Goal: Task Accomplishment & Management: Manage account settings

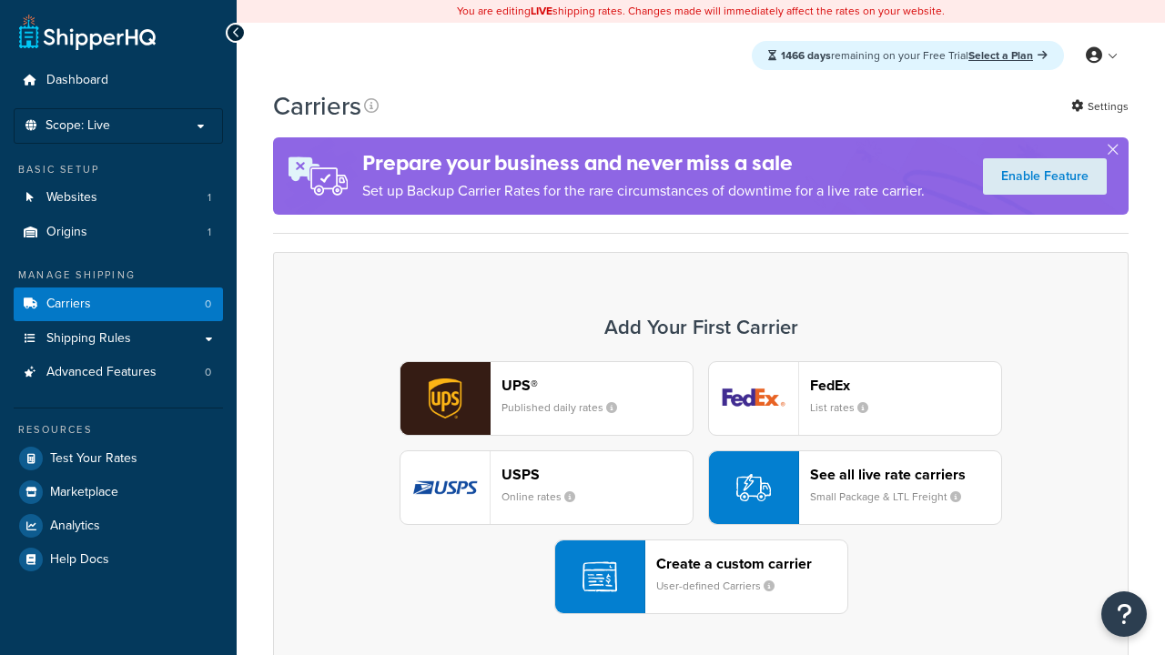
click at [906, 386] on header "FedEx" at bounding box center [905, 385] width 191 height 17
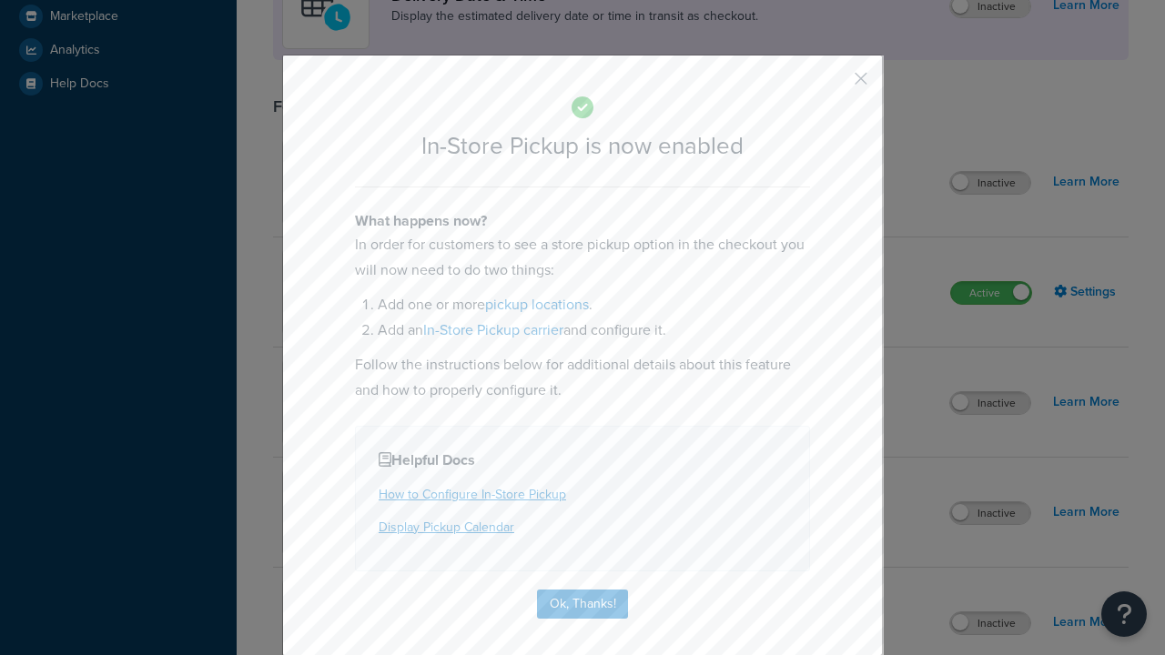
click at [834, 83] on button "button" at bounding box center [834, 85] width 5 height 5
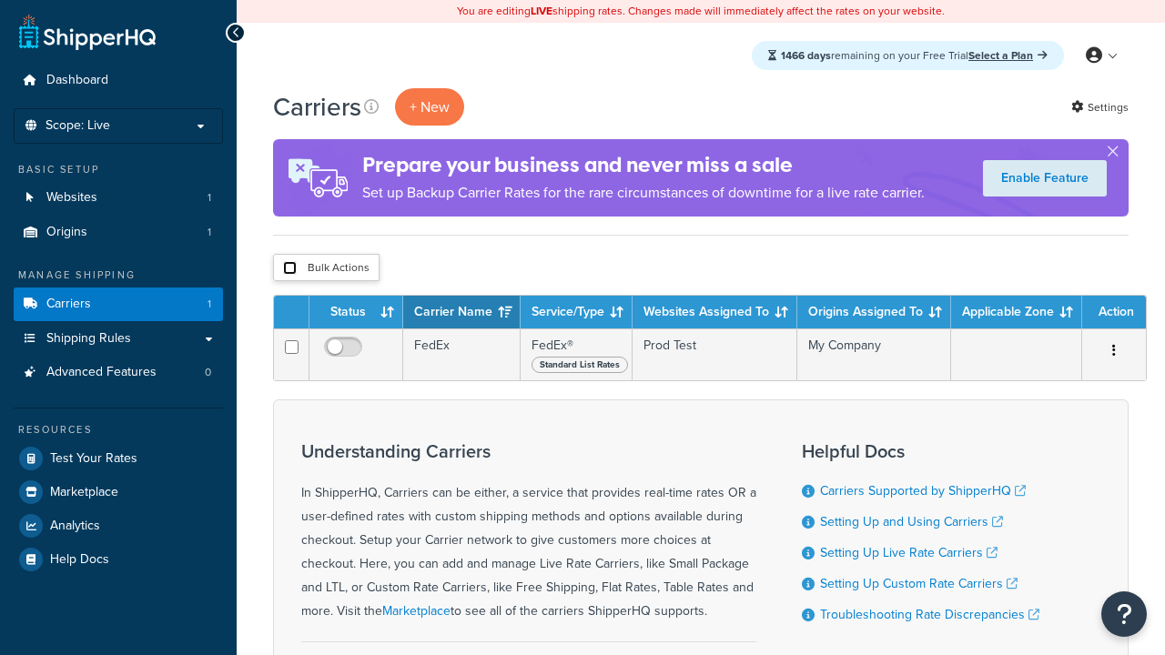
click at [289, 269] on input "checkbox" at bounding box center [290, 268] width 14 height 14
checkbox input "true"
click at [0, 0] on button "Delete" at bounding box center [0, 0] width 0 height 0
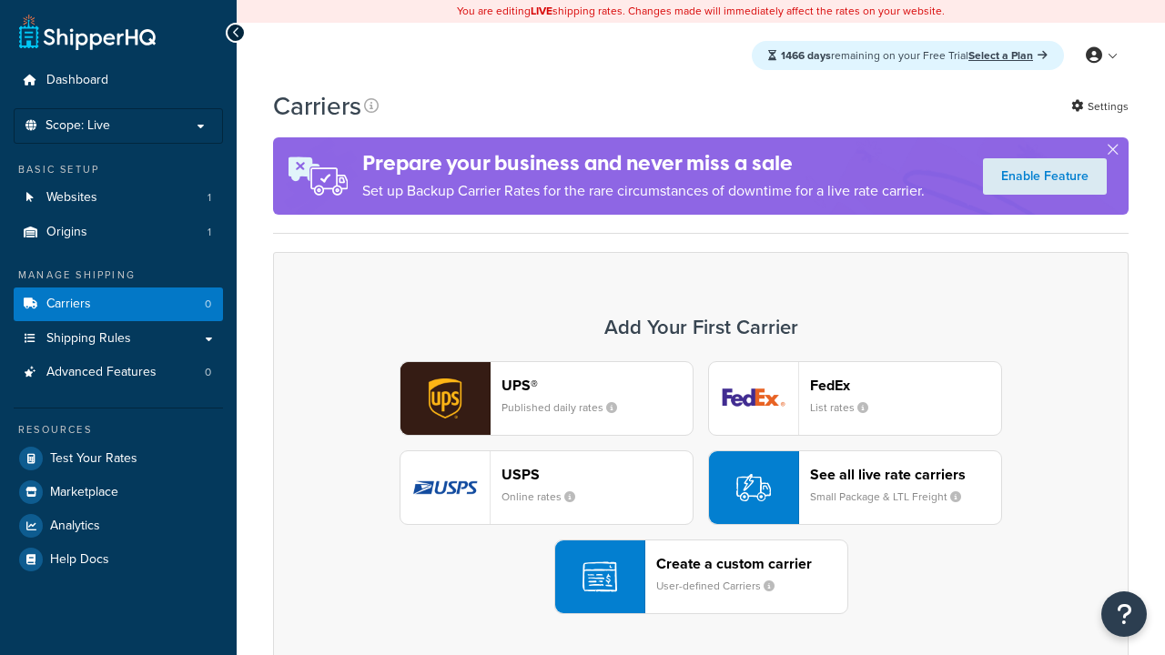
click at [701, 488] on div "UPS® Published daily rates FedEx List rates USPS Online rates See all live rate…" at bounding box center [700, 487] width 817 height 253
click at [701, 577] on div "Create a custom carrier User-defined Carriers" at bounding box center [751, 577] width 191 height 44
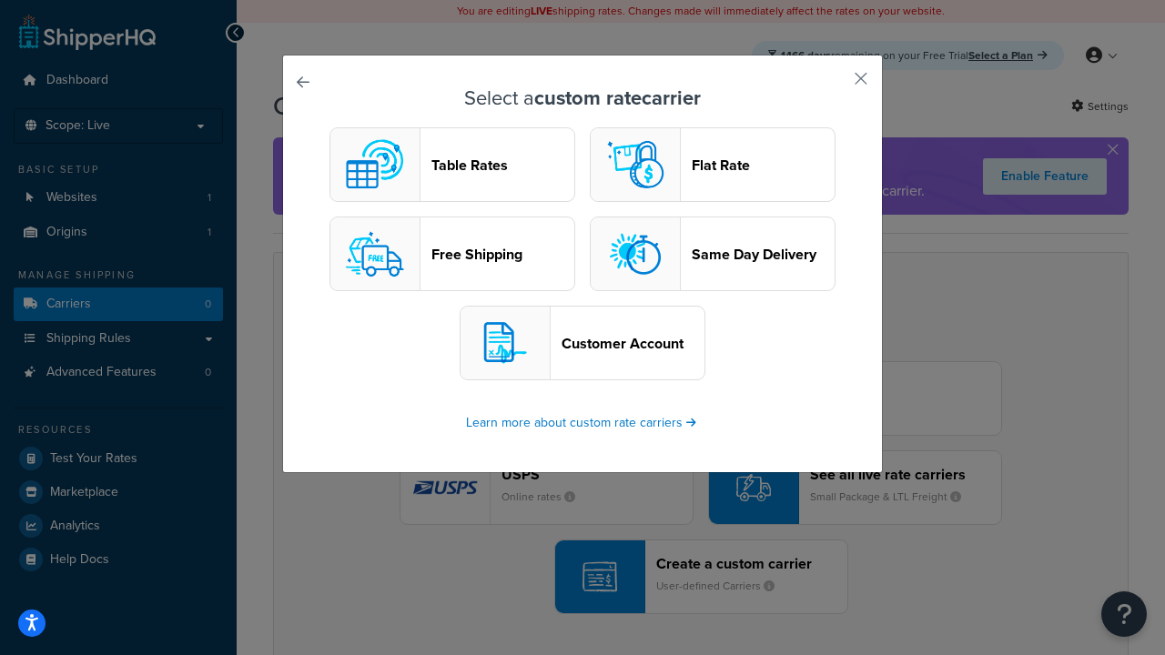
click at [452, 165] on header "Table Rates" at bounding box center [502, 165] width 143 height 17
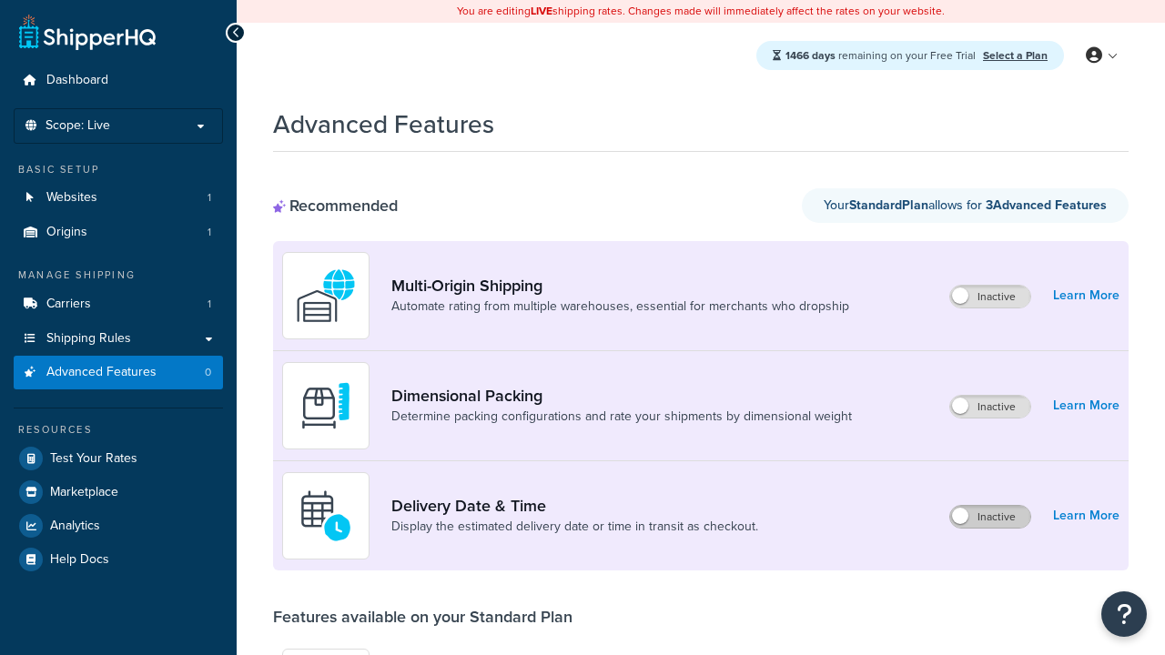
click at [991, 517] on label "Inactive" at bounding box center [990, 517] width 80 height 22
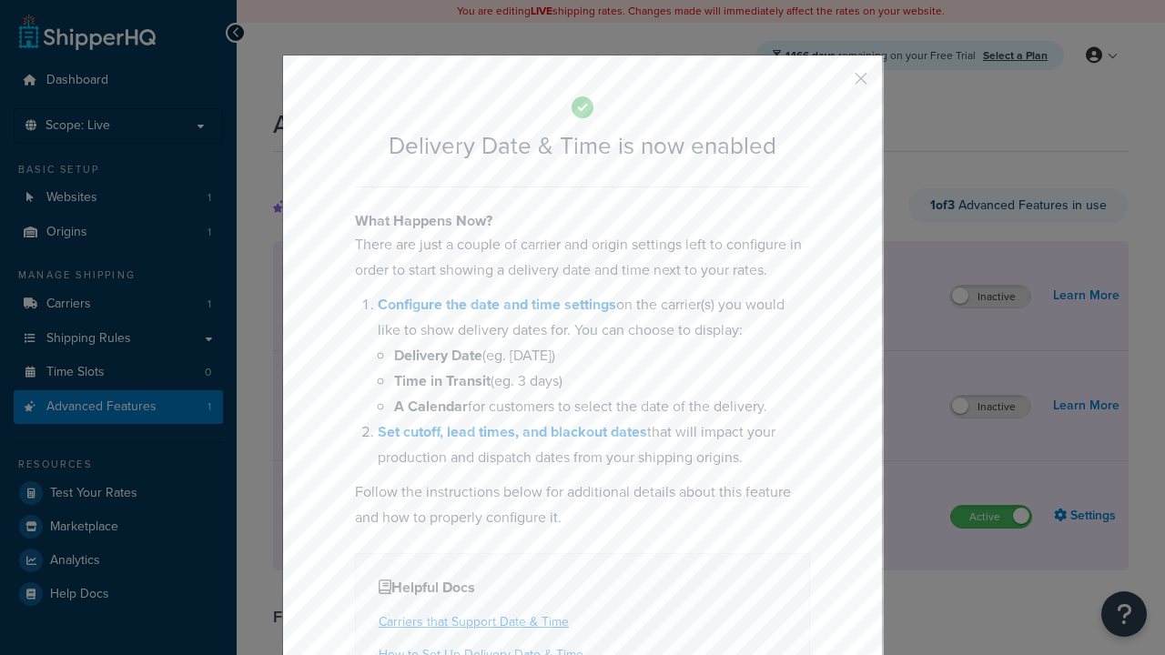
click at [834, 83] on button "button" at bounding box center [834, 85] width 5 height 5
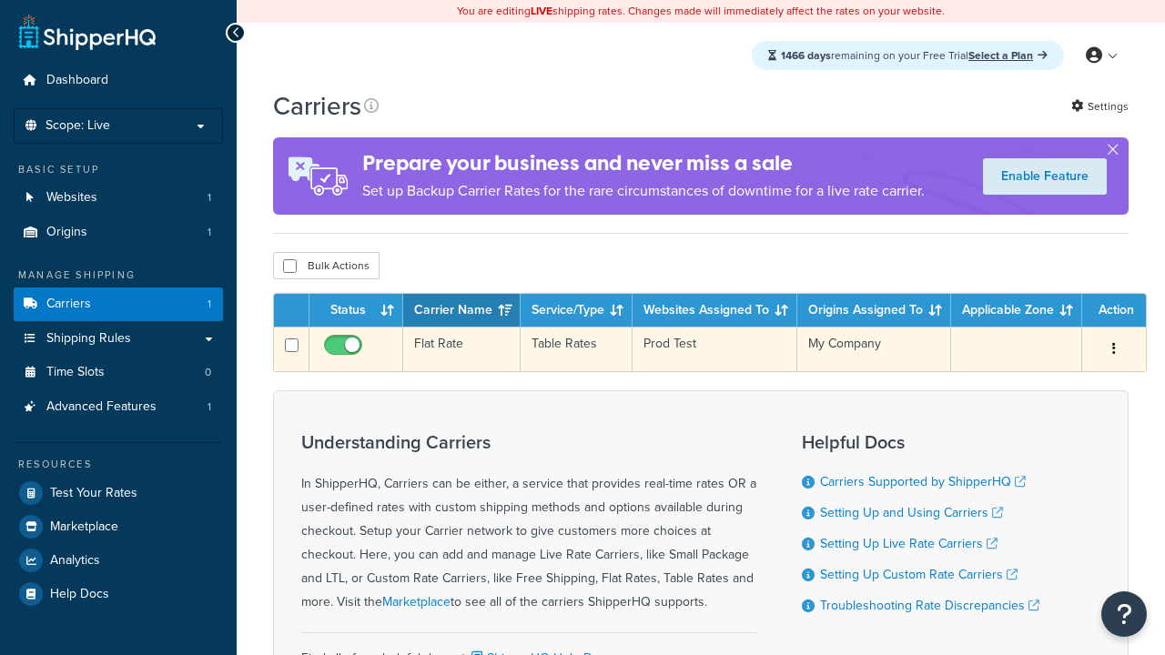
click at [461, 351] on td "Flat Rate" at bounding box center [461, 349] width 117 height 45
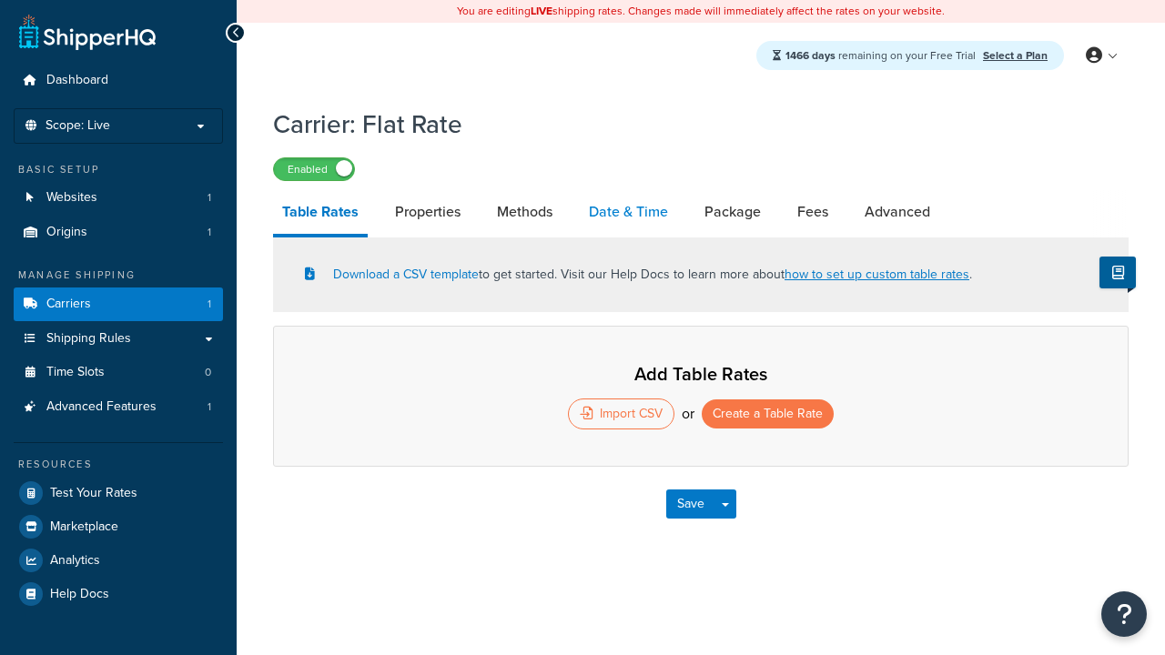
click at [629, 212] on link "Date & Time" at bounding box center [628, 212] width 97 height 44
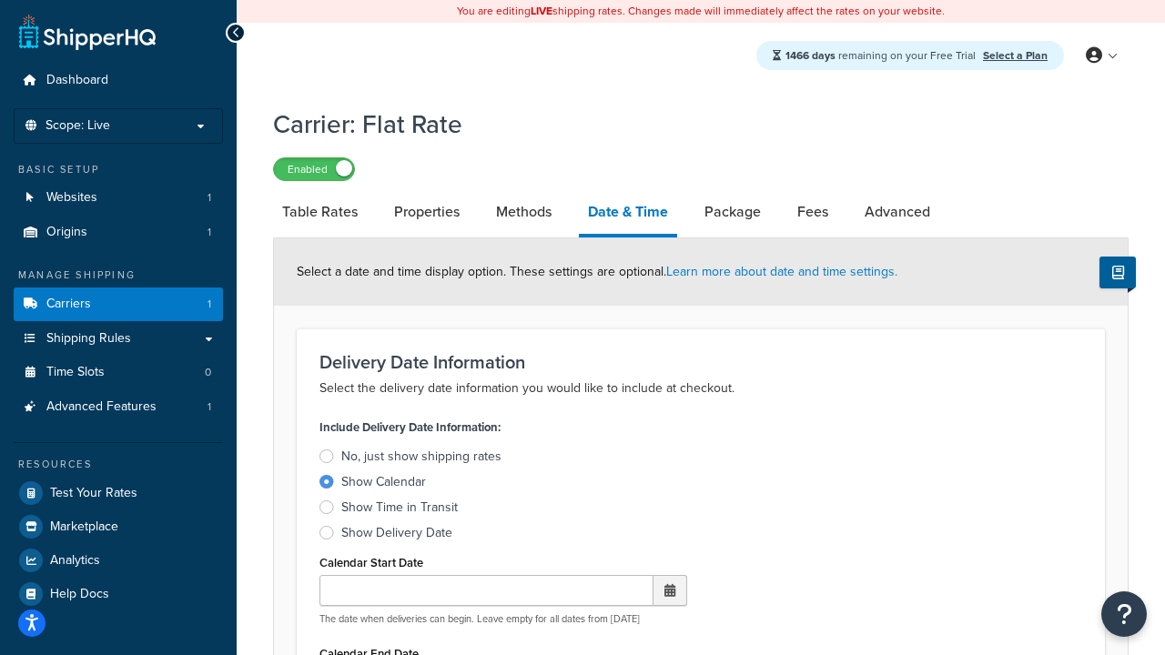
click at [383, 483] on div "Show Calendar" at bounding box center [383, 482] width 85 height 18
click at [0, 0] on input "Show Calendar" at bounding box center [0, 0] width 0 height 0
type input "07/29/2025"
type input "07/29/2026"
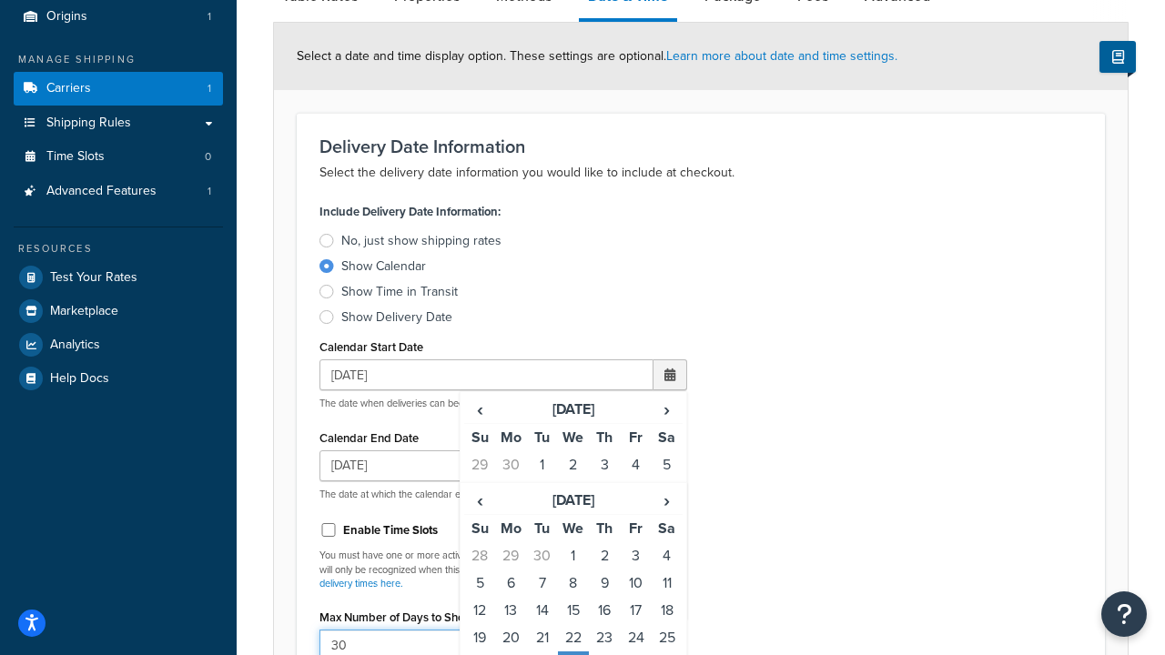
type input "30"
type input "11:00 AM"
type input "5"
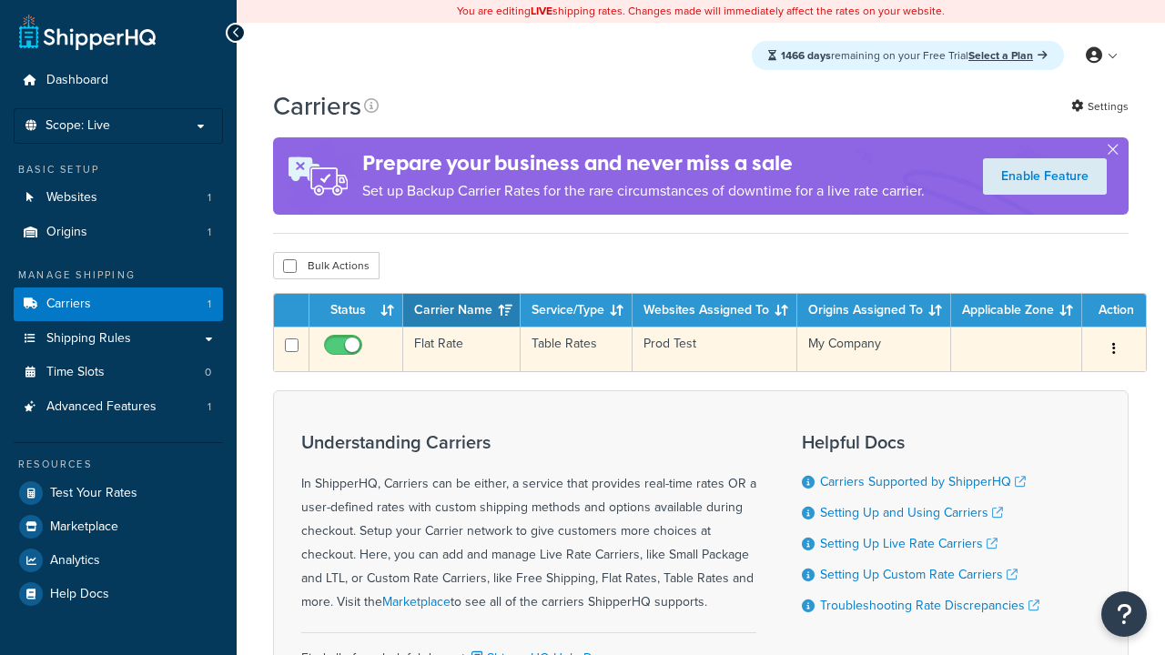
click at [461, 350] on td "Flat Rate" at bounding box center [461, 349] width 117 height 45
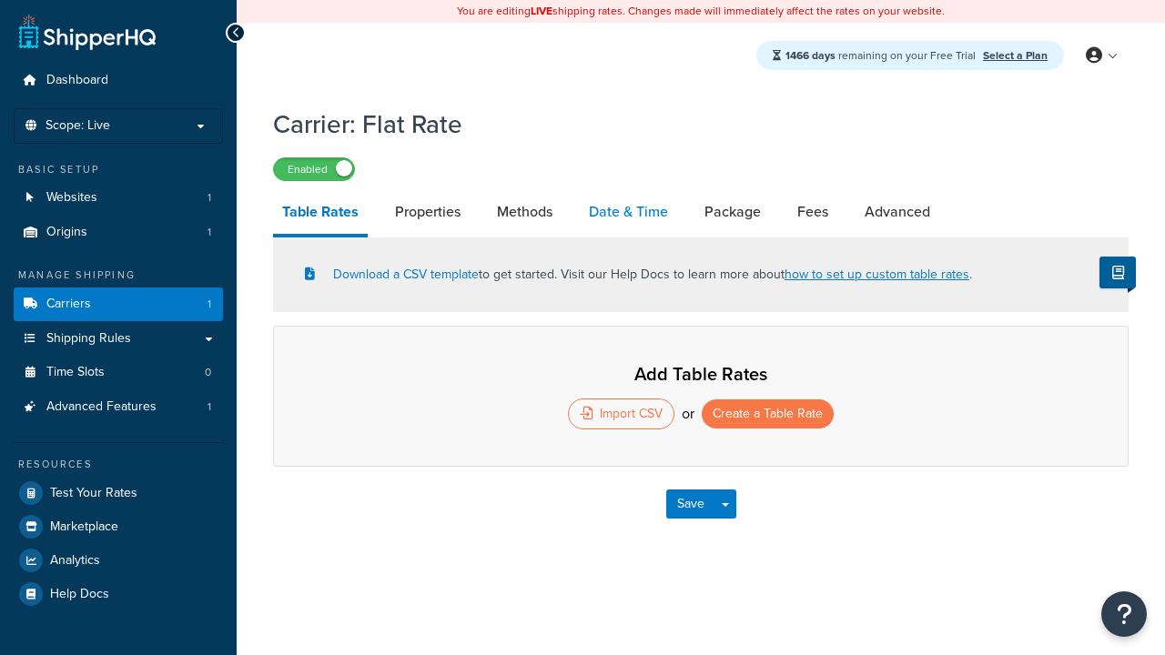
click at [629, 212] on link "Date & Time" at bounding box center [628, 212] width 97 height 44
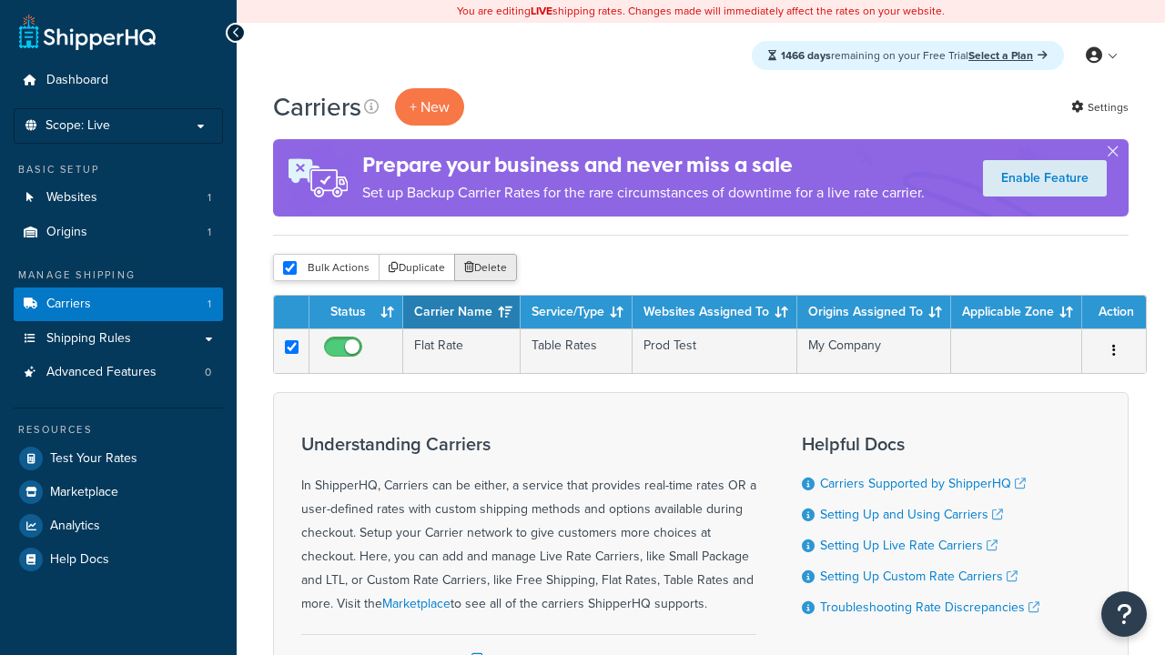
click at [484, 269] on button "Delete" at bounding box center [485, 267] width 63 height 27
